Goal: Task Accomplishment & Management: Manage account settings

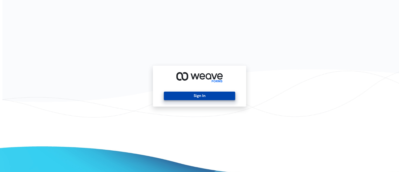
click at [204, 94] on button "Sign In" at bounding box center [199, 95] width 71 height 9
